Goal: Browse casually

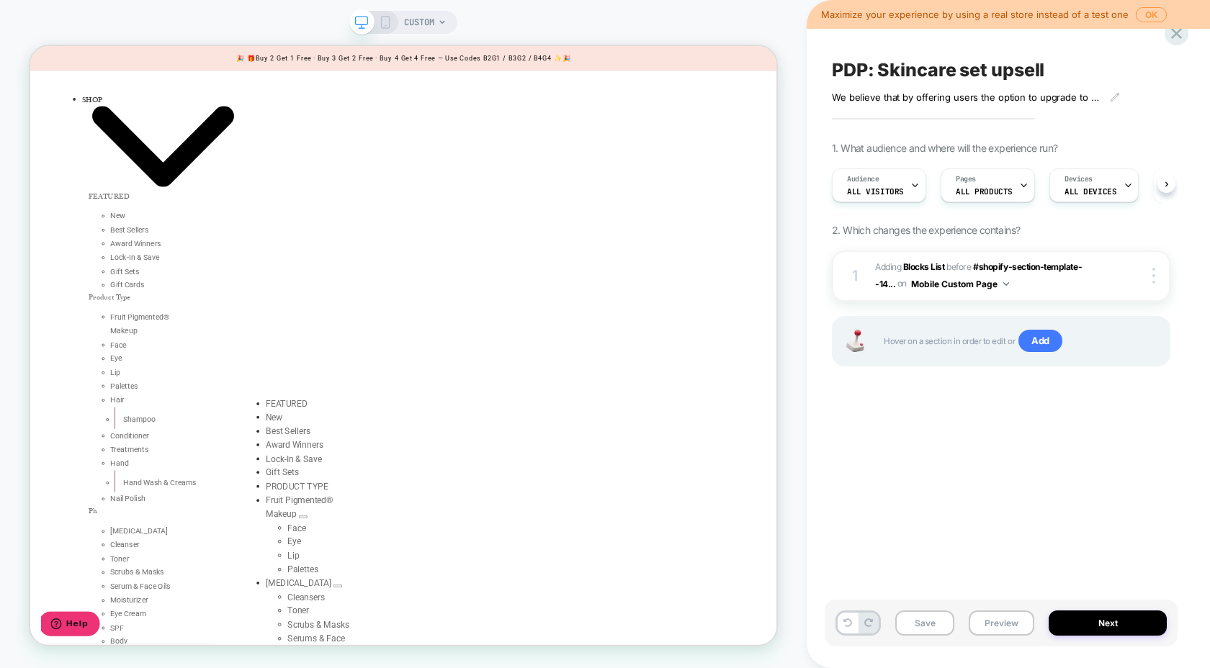
scroll to position [0, 1]
click at [947, 408] on div "PDP: Skincare set upsell We believe that by offering users the option to upgrad…" at bounding box center [1001, 334] width 353 height 640
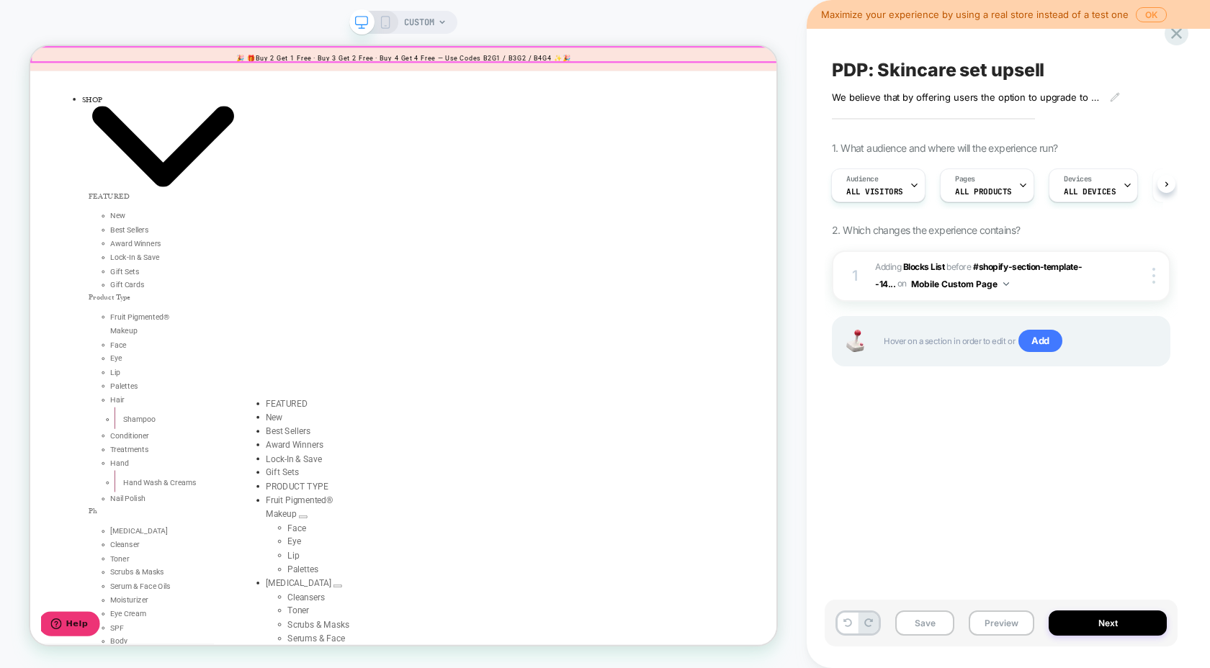
click at [287, 46] on div "🎉 🎁Buy 2 Get 1 Free · Buy 3 Get 2 Free · Buy 4 Get 4 Free — Use Codes B2G1 / B3…" at bounding box center [527, 62] width 995 height 33
click at [305, 57] on link "🎉 🎁Buy 2 Get 1 Free · Buy 3 Get 2 Free · Buy 4 Get 4 Free — Use Codes B2G1 / B3…" at bounding box center [528, 62] width 447 height 10
click at [546, 60] on link "🎉 🎁Buy 2 Get 1 Free · Buy 3 Get 2 Free · Buy 4 Get 4 Free — Use Codes B2G1 / B3…" at bounding box center [528, 62] width 447 height 10
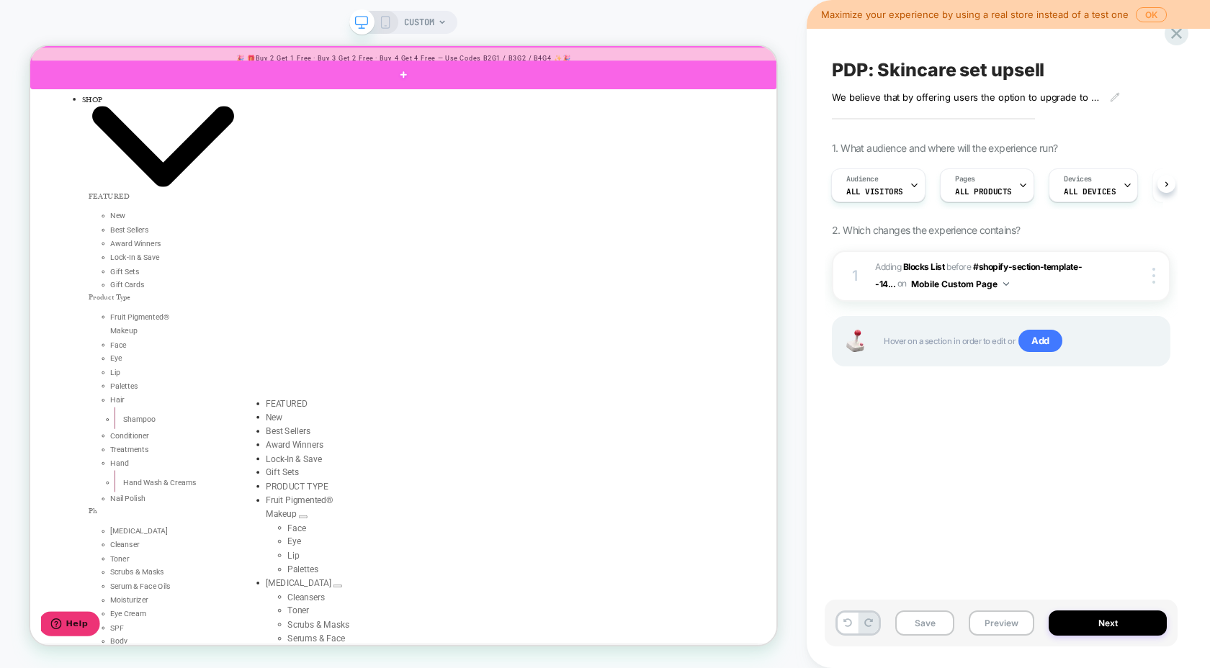
click at [516, 84] on div at bounding box center [527, 85] width 995 height 38
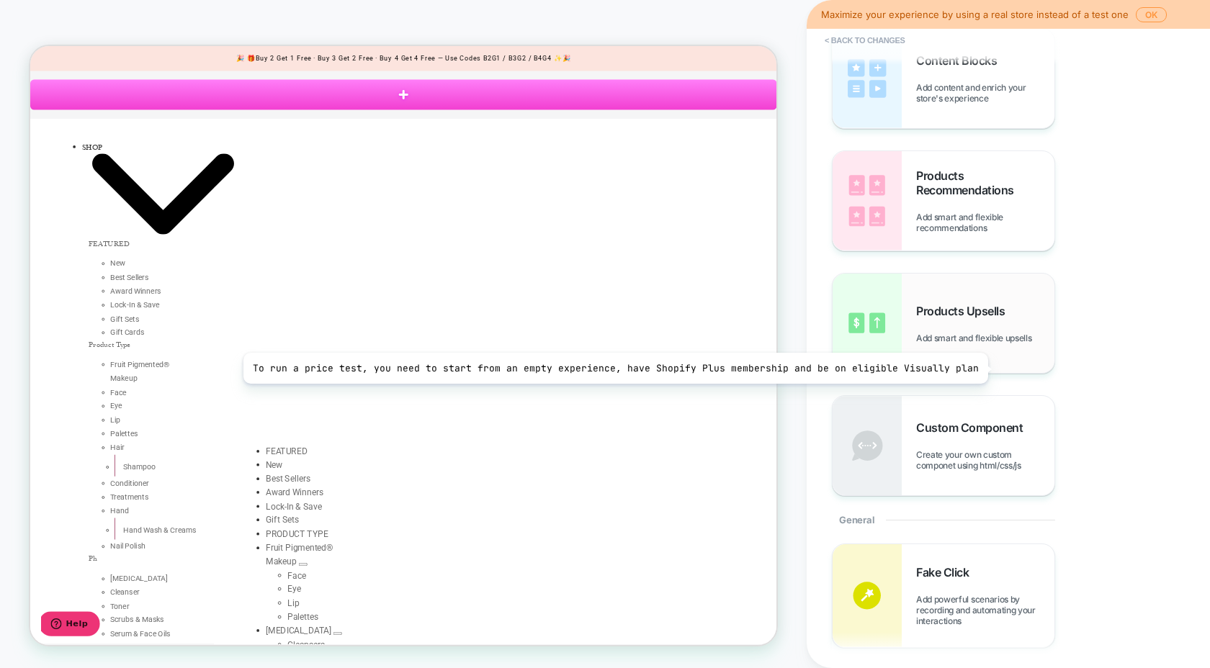
scroll to position [0, 0]
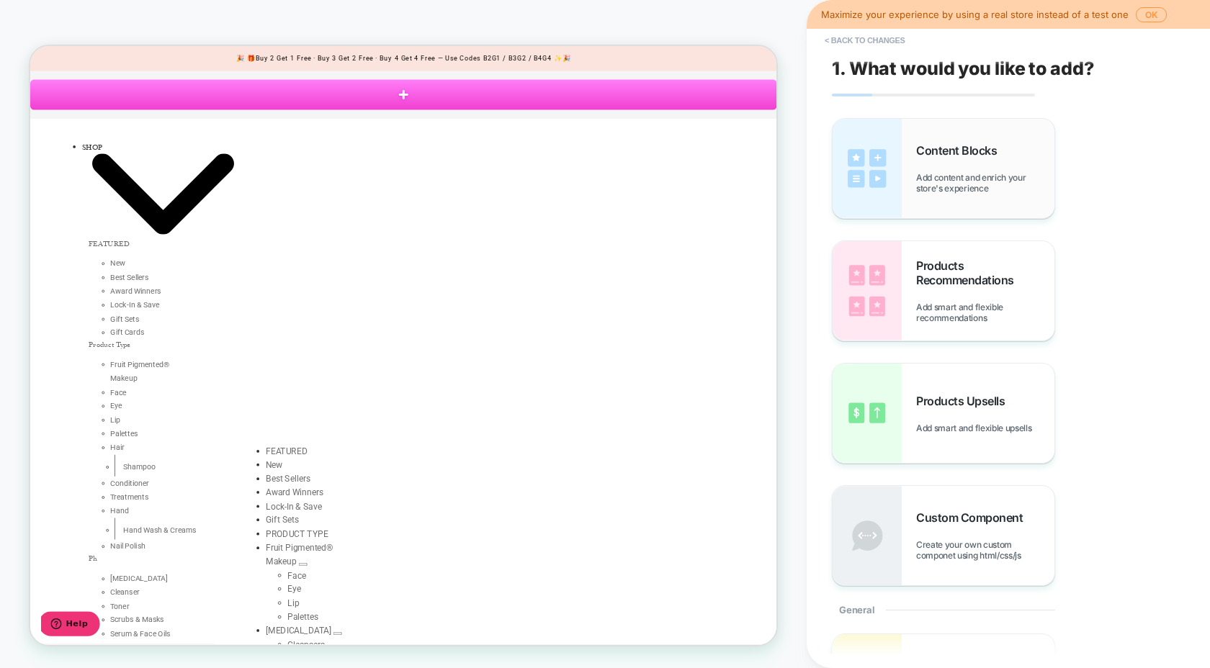
click at [947, 189] on span "Add content and enrich your store's experience" at bounding box center [985, 183] width 138 height 22
